Goal: Information Seeking & Learning: Learn about a topic

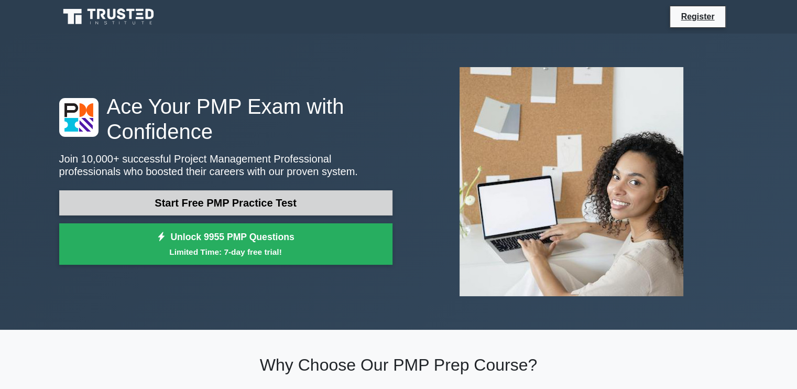
click at [185, 211] on link "Start Free PMP Practice Test" at bounding box center [225, 202] width 333 height 25
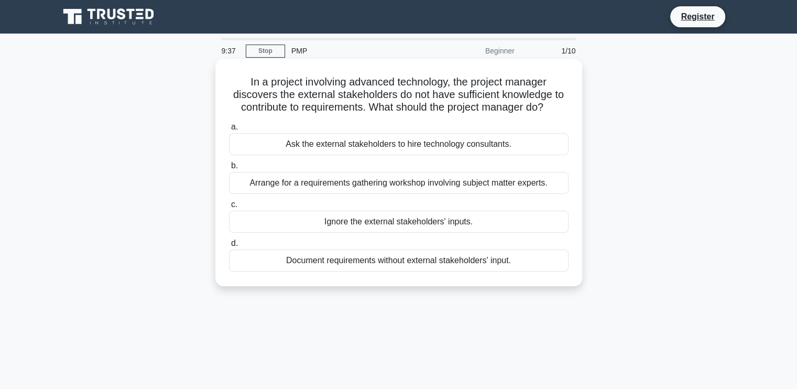
click at [388, 183] on div "Arrange for a requirements gathering workshop involving subject matter experts." at bounding box center [399, 183] width 340 height 22
click at [229, 169] on input "b. Arrange for a requirements gathering workshop involving subject matter exper…" at bounding box center [229, 165] width 0 height 7
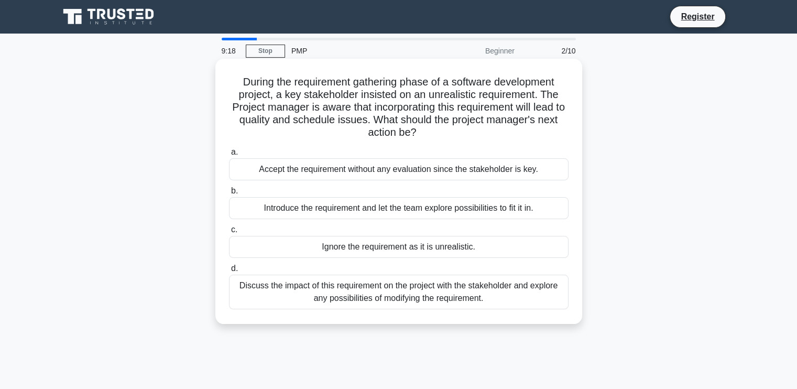
click at [367, 301] on div "Discuss the impact of this requirement on the project with the stakeholder and …" at bounding box center [399, 292] width 340 height 35
click at [229, 272] on input "d. Discuss the impact of this requirement on the project with the stakeholder a…" at bounding box center [229, 268] width 0 height 7
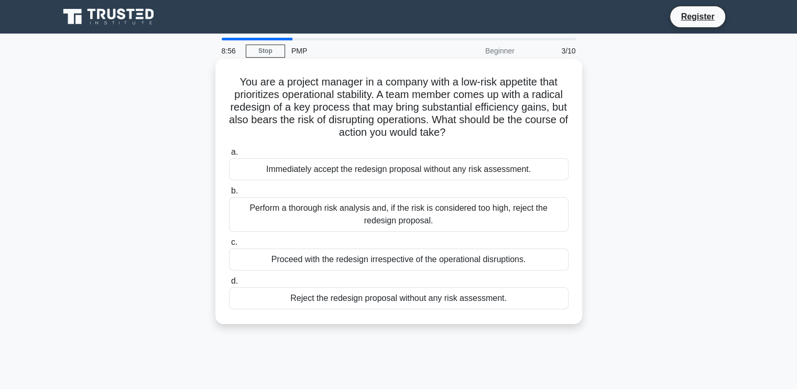
drag, startPoint x: 312, startPoint y: 201, endPoint x: 318, endPoint y: 215, distance: 14.6
click at [318, 215] on div "Perform a thorough risk analysis and, if the risk is considered too high, rejec…" at bounding box center [399, 214] width 340 height 35
click at [229, 194] on input "b. Perform a thorough risk analysis and, if the risk is considered too high, re…" at bounding box center [229, 191] width 0 height 7
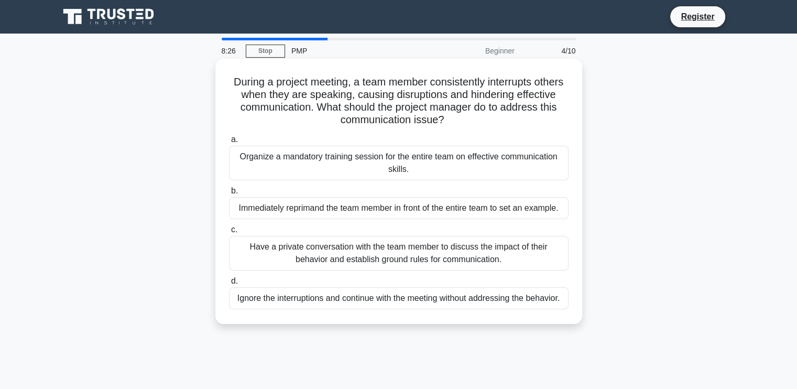
click at [310, 246] on div "Have a private conversation with the team member to discuss the impact of their…" at bounding box center [399, 253] width 340 height 35
click at [229, 233] on input "c. Have a private conversation with the team member to discuss the impact of th…" at bounding box center [229, 229] width 0 height 7
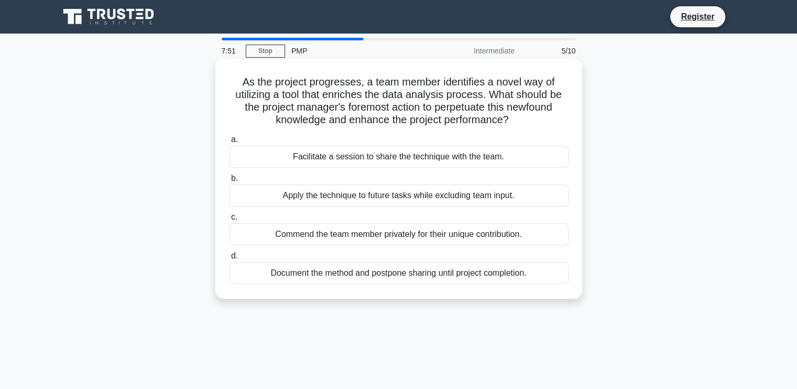
click at [268, 165] on div "Facilitate a session to share the technique with the team." at bounding box center [399, 157] width 340 height 22
click at [229, 143] on input "a. Facilitate a session to share the technique with the team." at bounding box center [229, 139] width 0 height 7
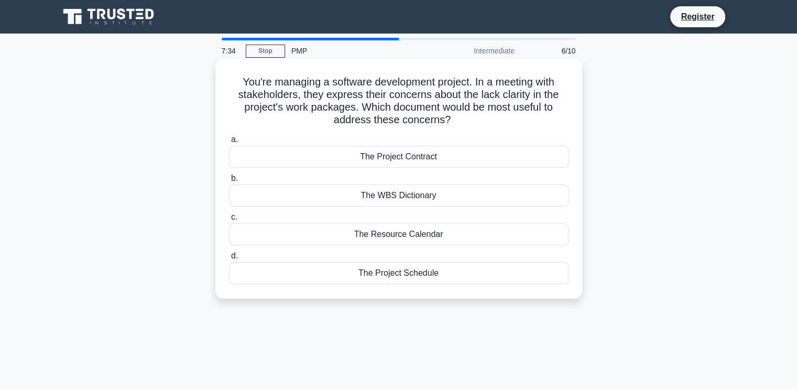
click at [266, 193] on div "The WBS Dictionary" at bounding box center [399, 195] width 340 height 22
click at [229, 182] on input "b. The WBS Dictionary" at bounding box center [229, 178] width 0 height 7
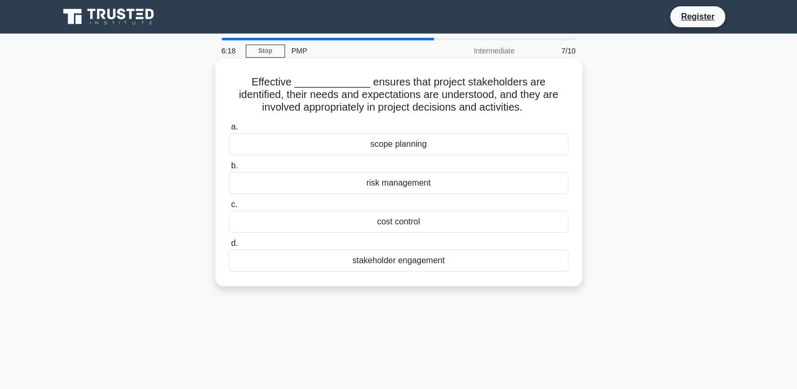
click at [407, 256] on div "stakeholder engagement" at bounding box center [399, 260] width 340 height 22
click at [229, 247] on input "d. stakeholder engagement" at bounding box center [229, 243] width 0 height 7
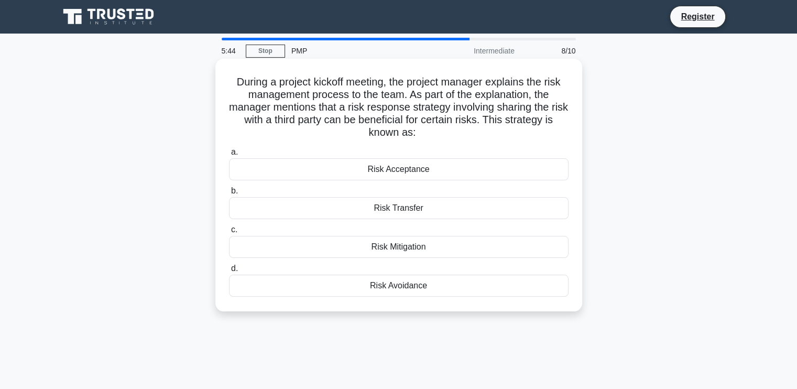
click at [388, 209] on div "Risk Transfer" at bounding box center [399, 208] width 340 height 22
click at [229, 194] on input "b. Risk Transfer" at bounding box center [229, 191] width 0 height 7
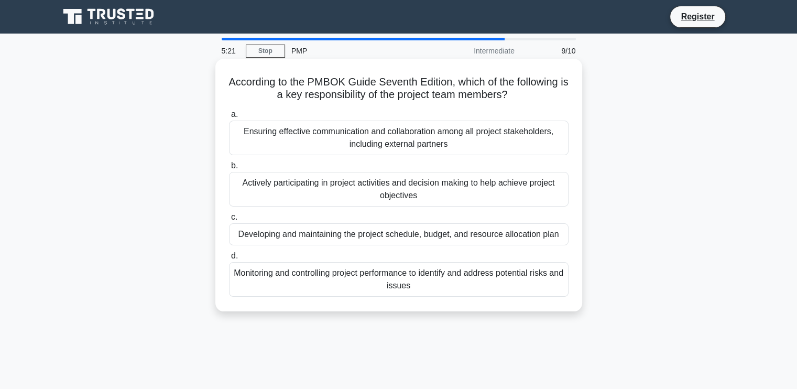
click at [324, 200] on div "Actively participating in project activities and decision making to help achiev…" at bounding box center [399, 189] width 340 height 35
click at [229, 169] on input "b. Actively participating in project activities and decision making to help ach…" at bounding box center [229, 165] width 0 height 7
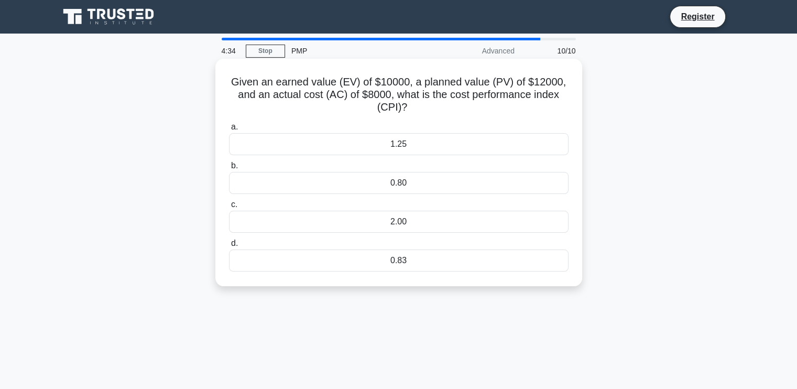
click at [365, 257] on div "0.83" at bounding box center [399, 260] width 340 height 22
click at [229, 247] on input "d. 0.83" at bounding box center [229, 243] width 0 height 7
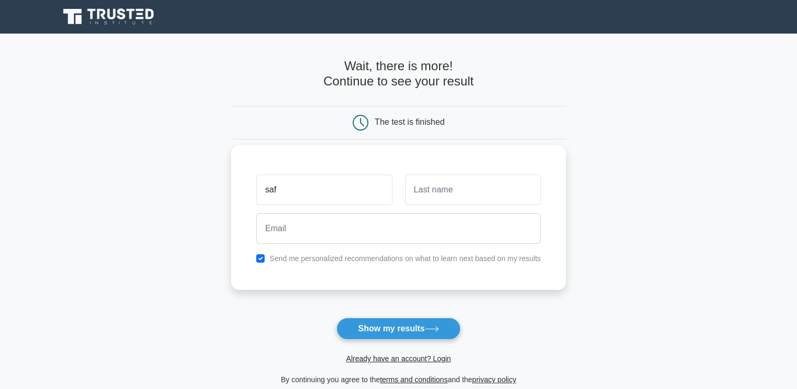
type input "saf"
type input "kaj"
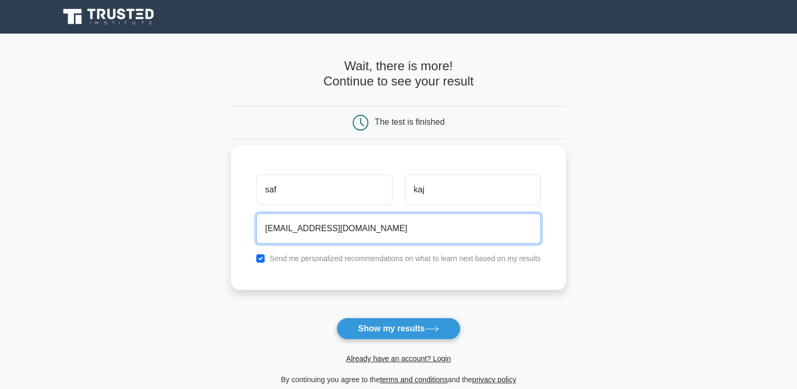
type input "sam13@gmail.com"
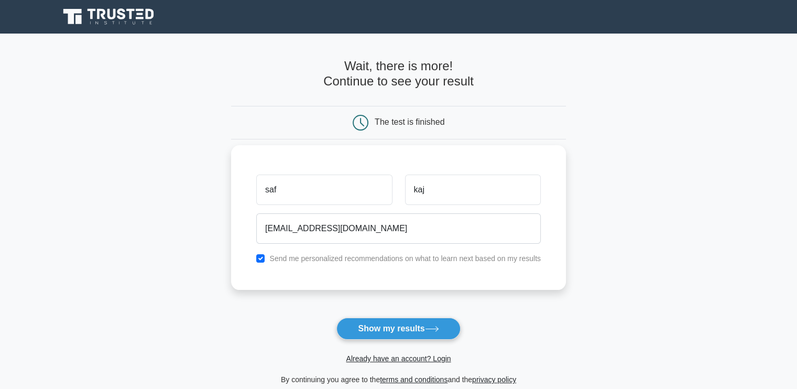
click at [279, 247] on div "sam13@gmail.com" at bounding box center [398, 228] width 297 height 39
click at [266, 261] on div "Send me personalized recommendations on what to learn next based on my results" at bounding box center [398, 258] width 297 height 13
click at [258, 260] on input "checkbox" at bounding box center [260, 258] width 8 height 8
checkbox input "false"
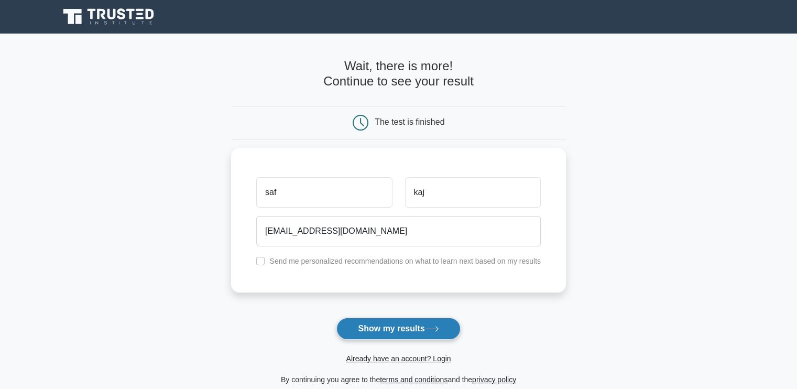
click at [395, 334] on button "Show my results" at bounding box center [398, 329] width 124 height 22
